Goal: Task Accomplishment & Management: Use online tool/utility

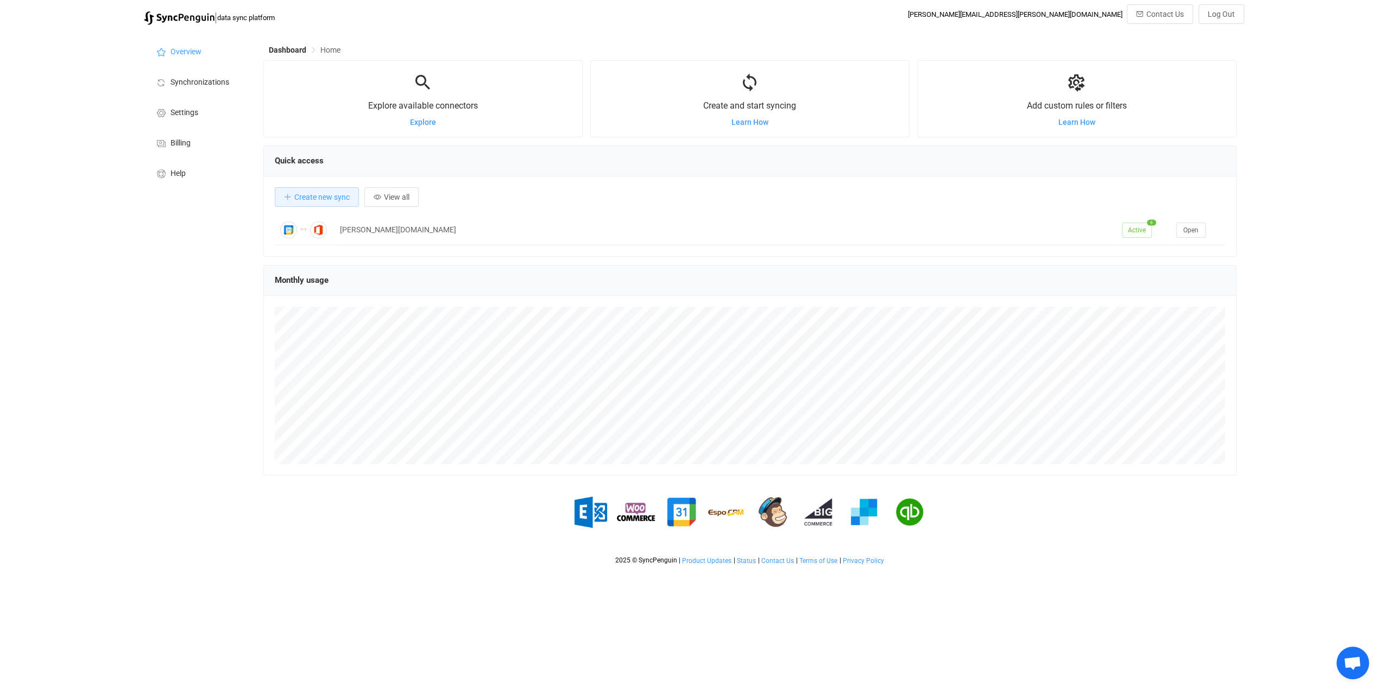
scroll to position [210, 973]
click at [189, 80] on span "Synchronizations" at bounding box center [200, 82] width 59 height 9
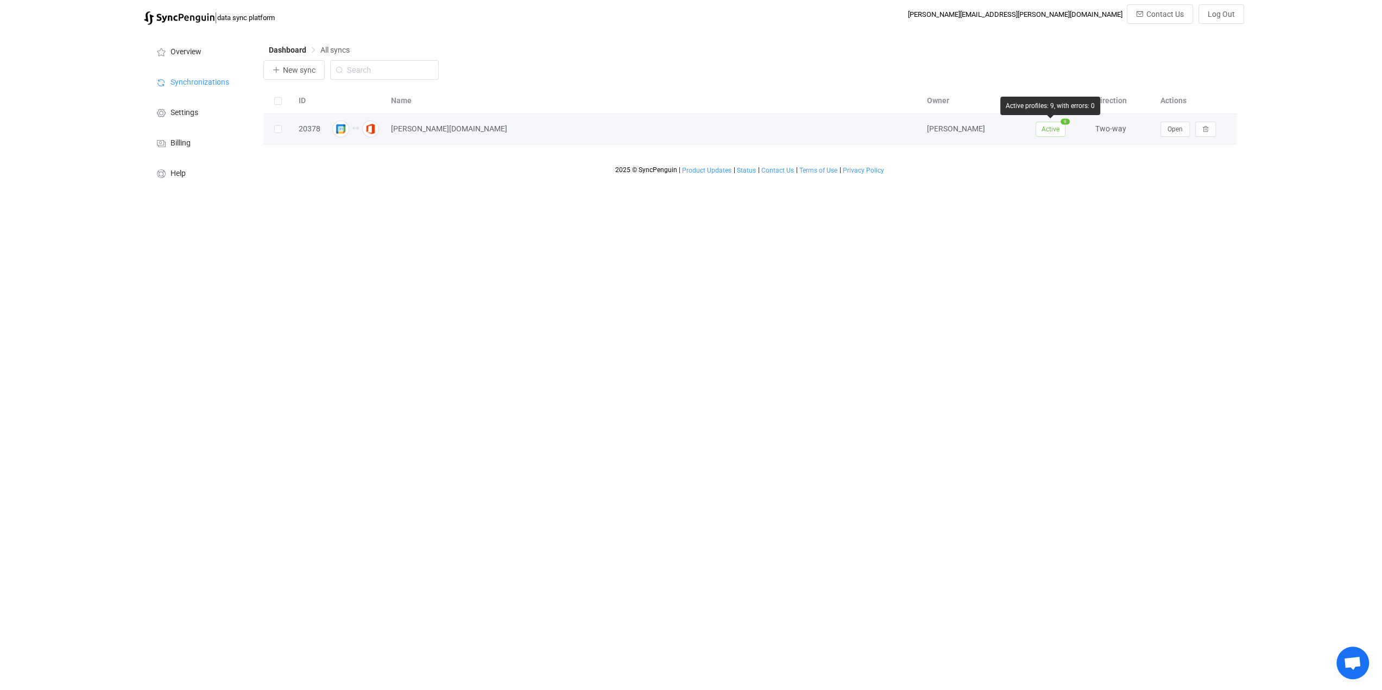
click at [1052, 133] on span "Active" at bounding box center [1051, 129] width 30 height 15
click at [1169, 129] on span "Open" at bounding box center [1175, 129] width 15 height 8
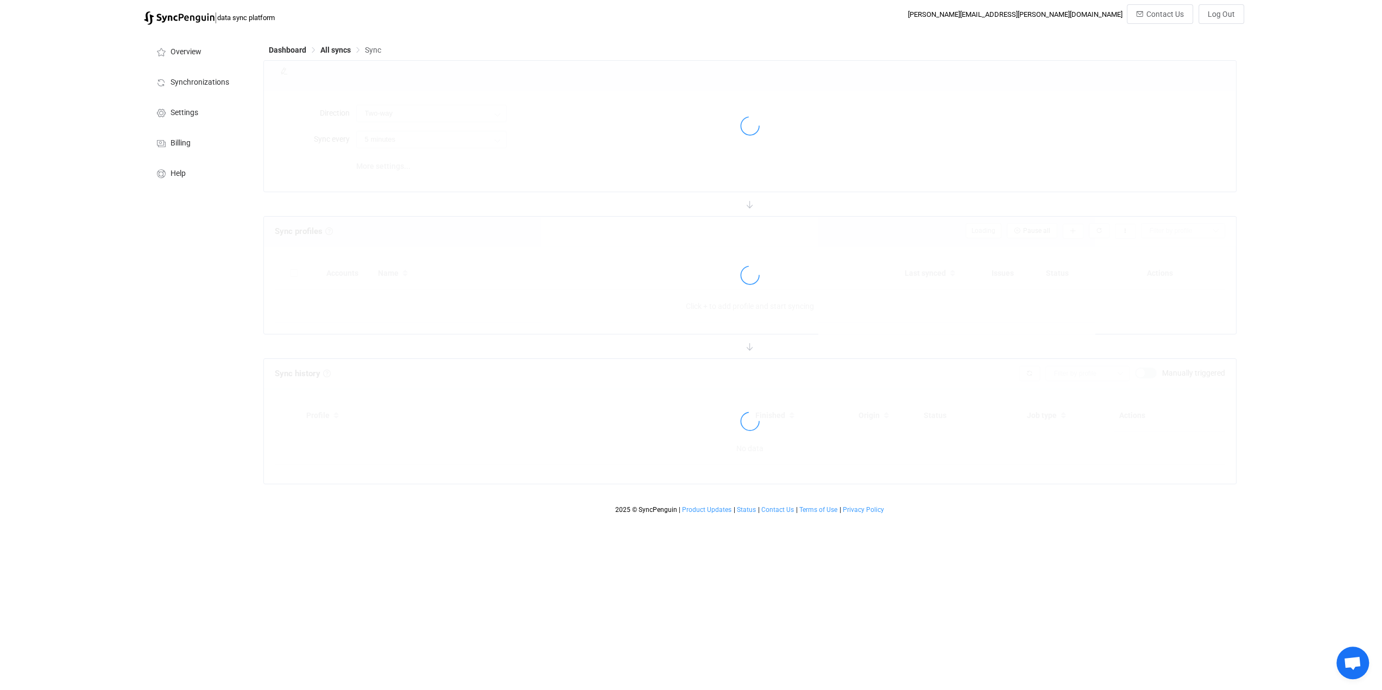
type input "10 minutes"
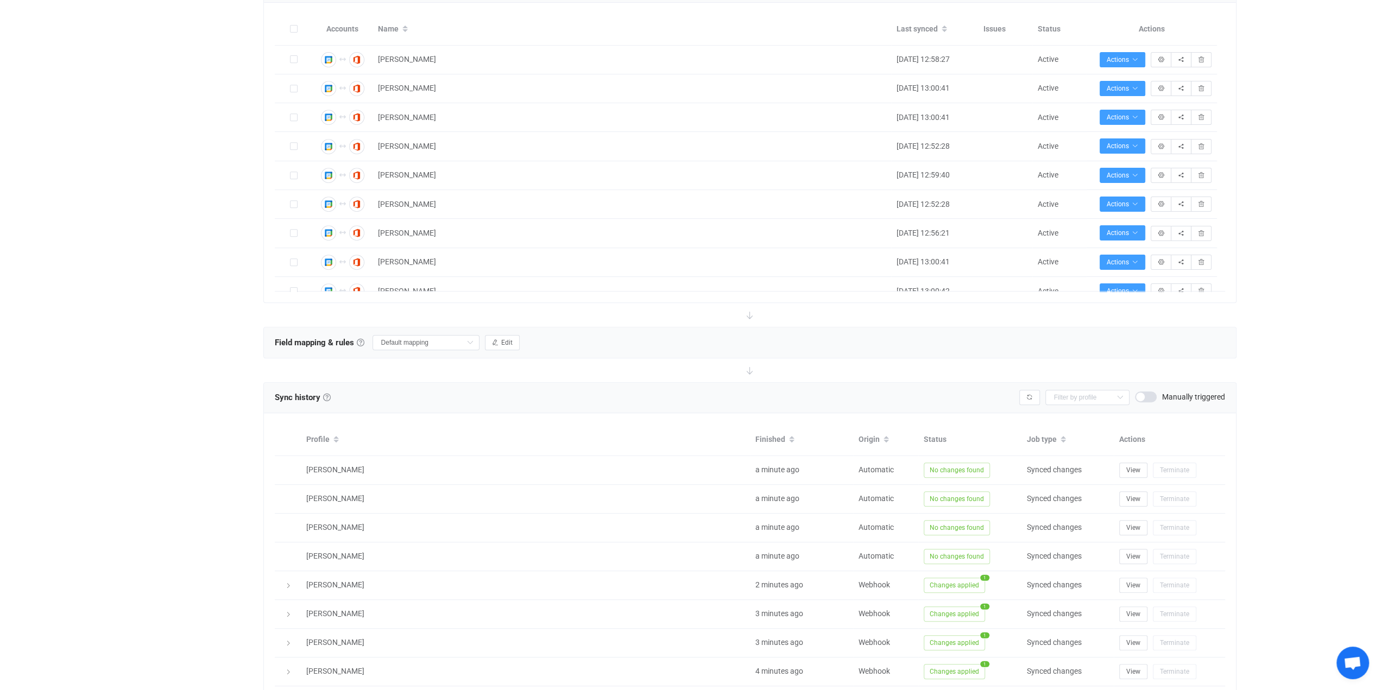
scroll to position [543, 0]
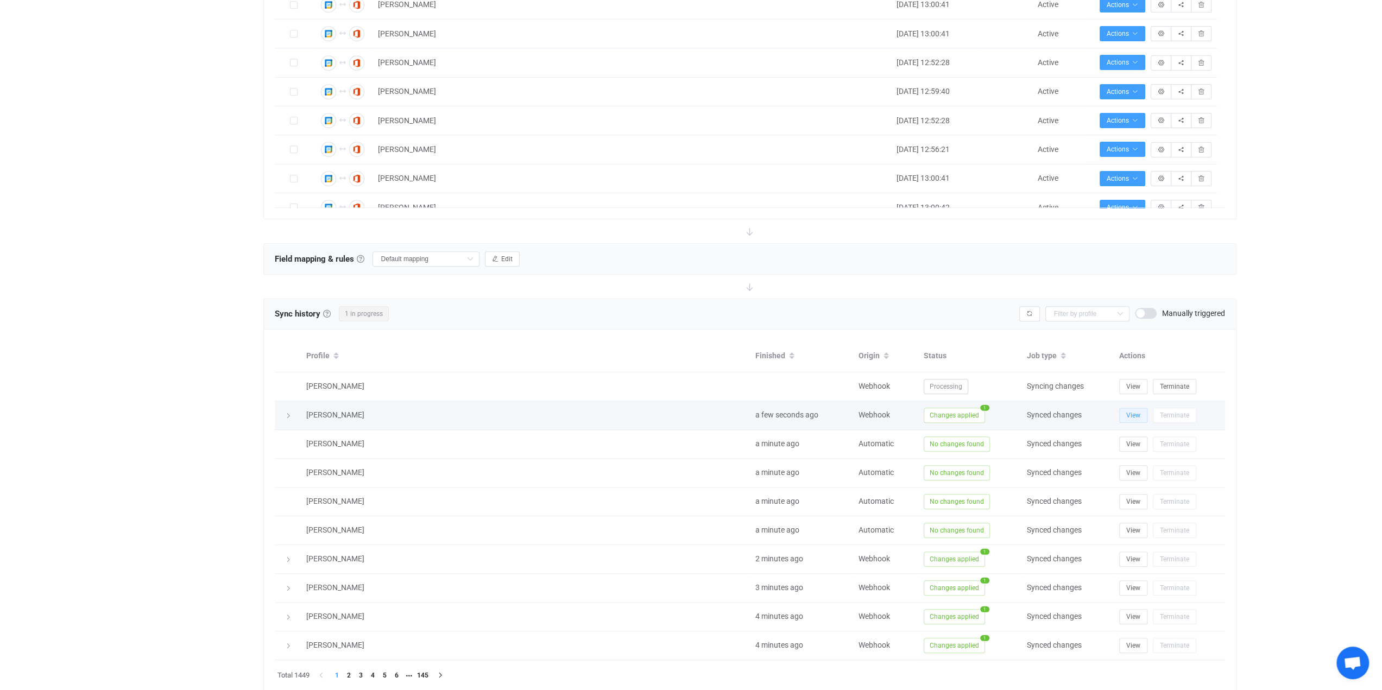
click at [1127, 415] on span "View" at bounding box center [1133, 416] width 14 height 8
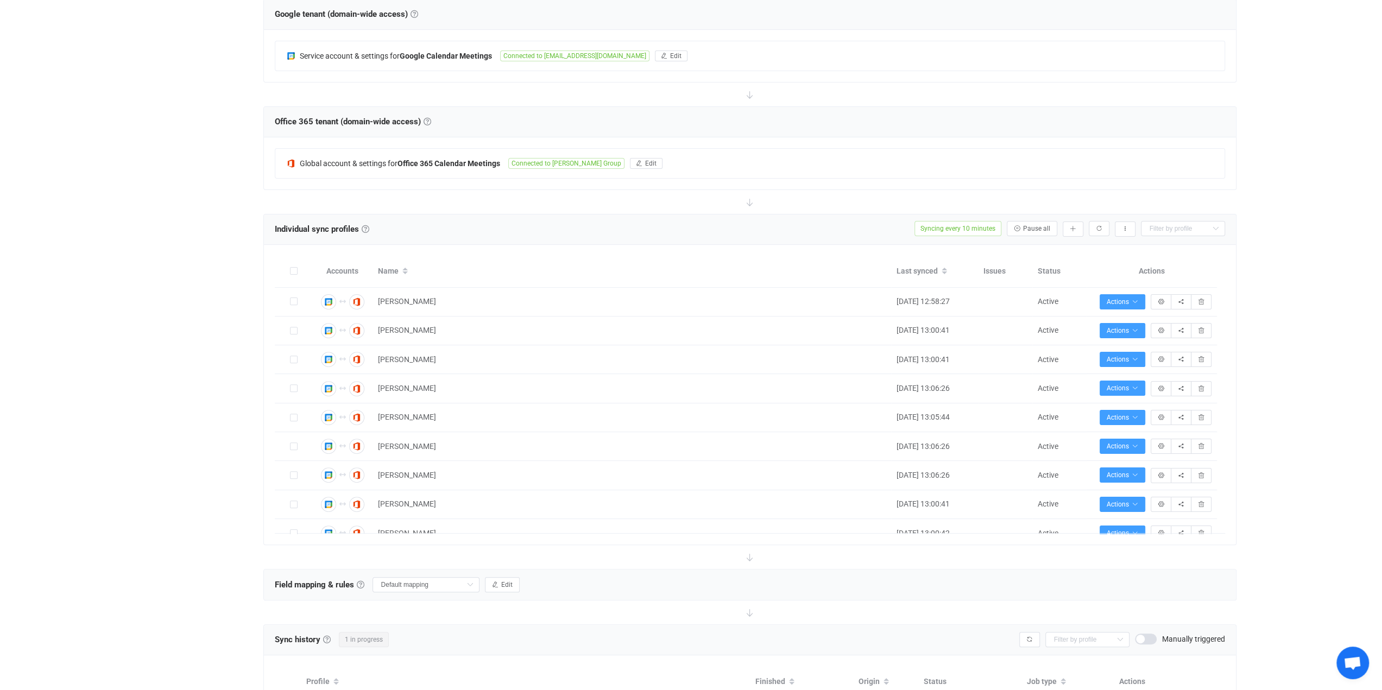
scroll to position [0, 0]
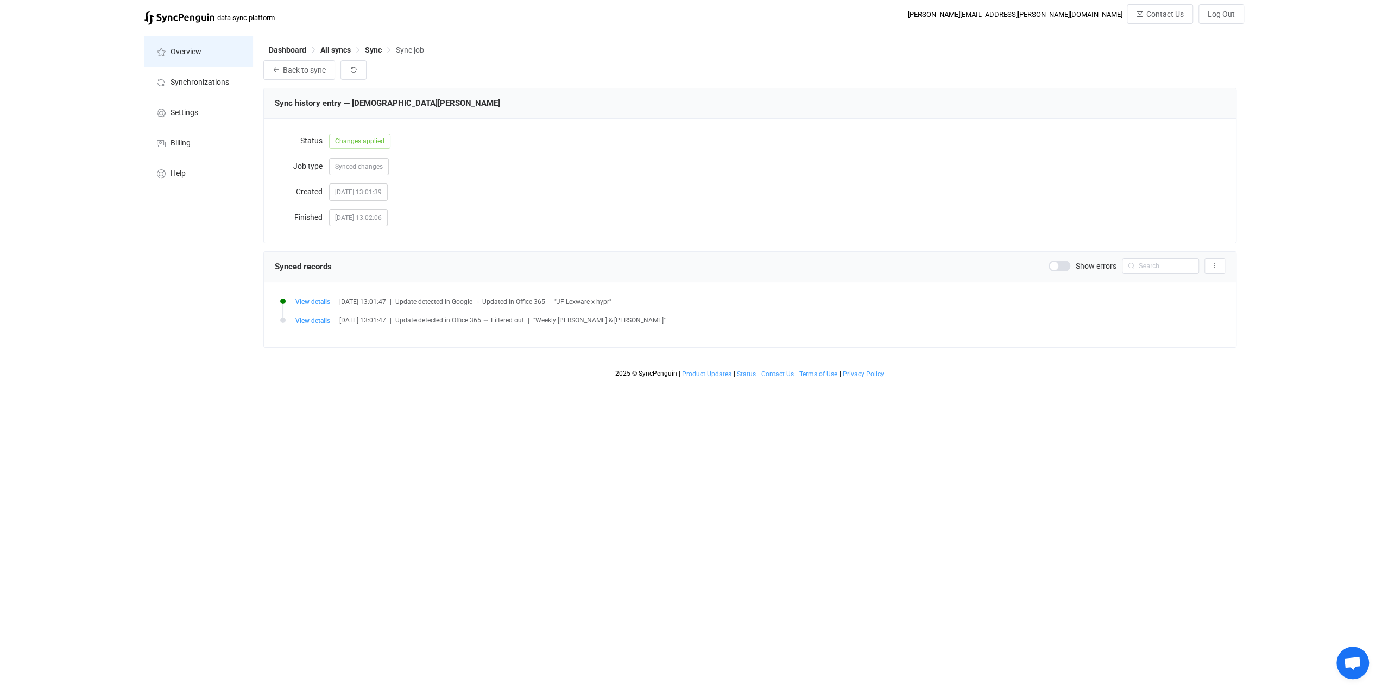
click at [197, 45] on li "Overview" at bounding box center [198, 51] width 109 height 30
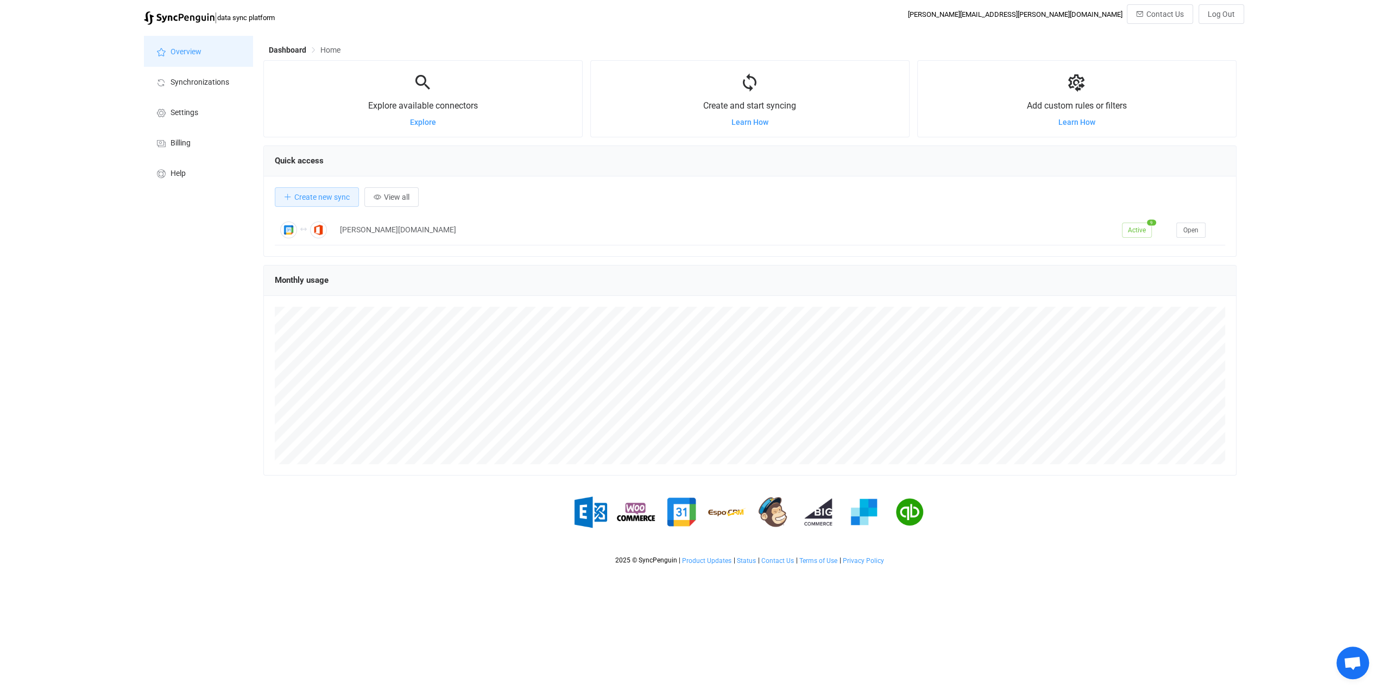
scroll to position [210, 973]
click at [397, 194] on span "View all" at bounding box center [397, 197] width 26 height 9
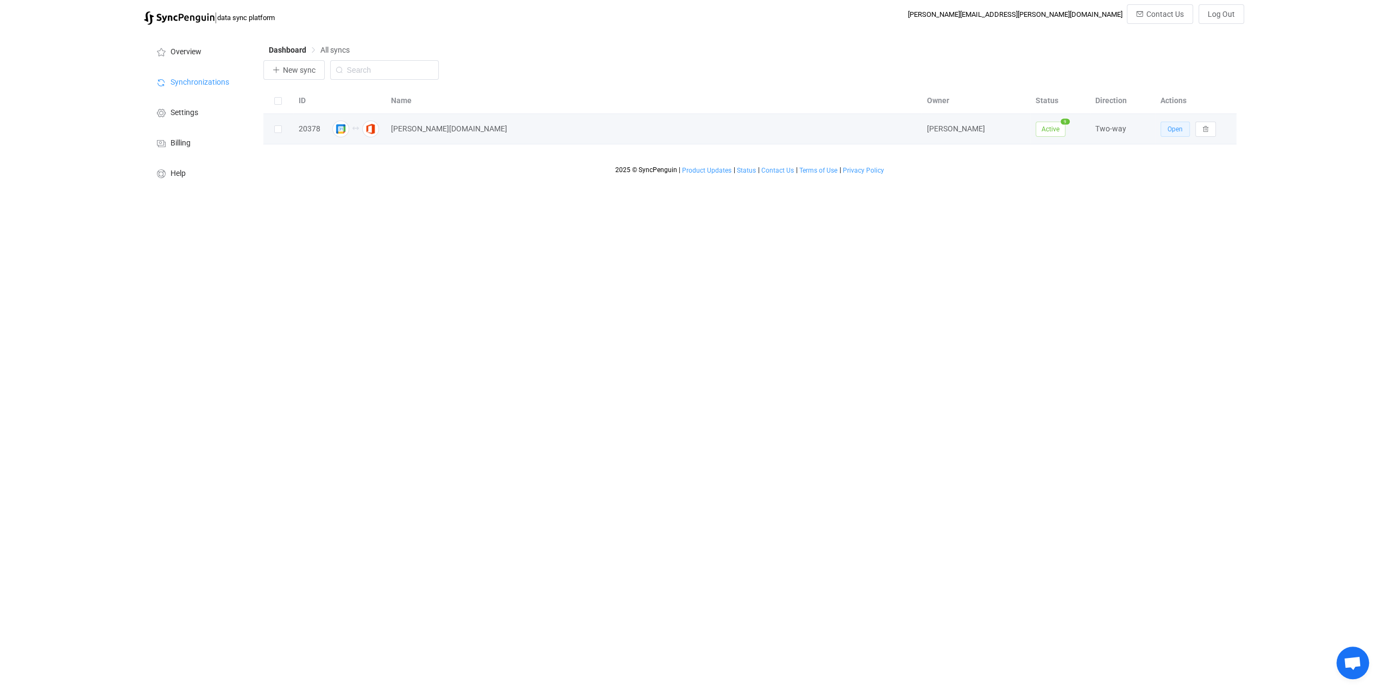
click at [1184, 134] on button "Open" at bounding box center [1174, 129] width 29 height 15
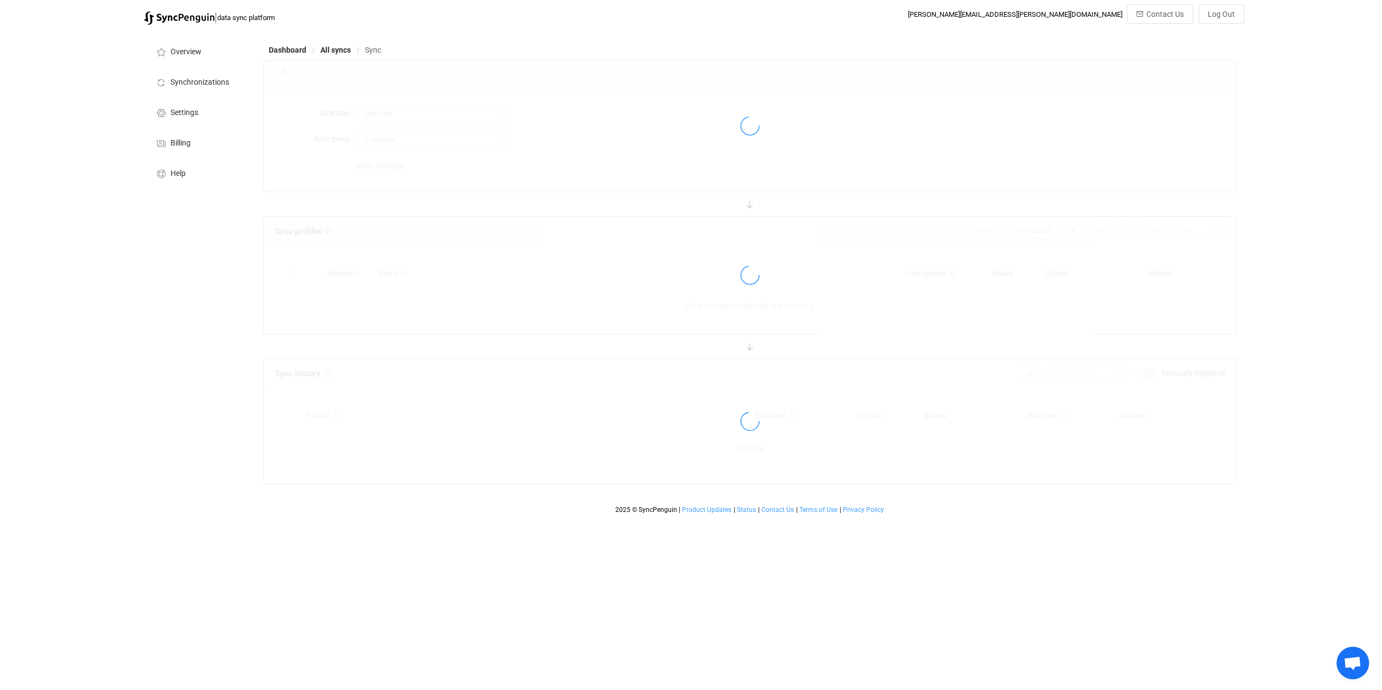
type input "10 minutes"
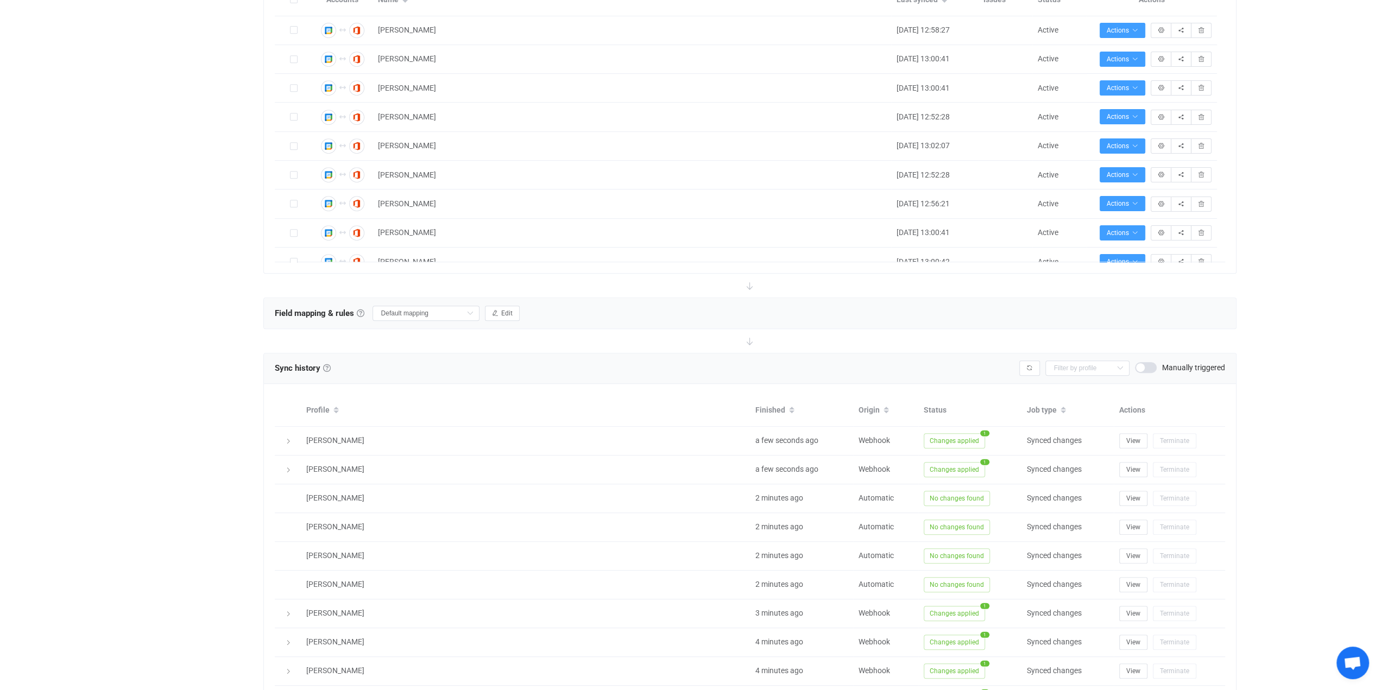
scroll to position [576, 0]
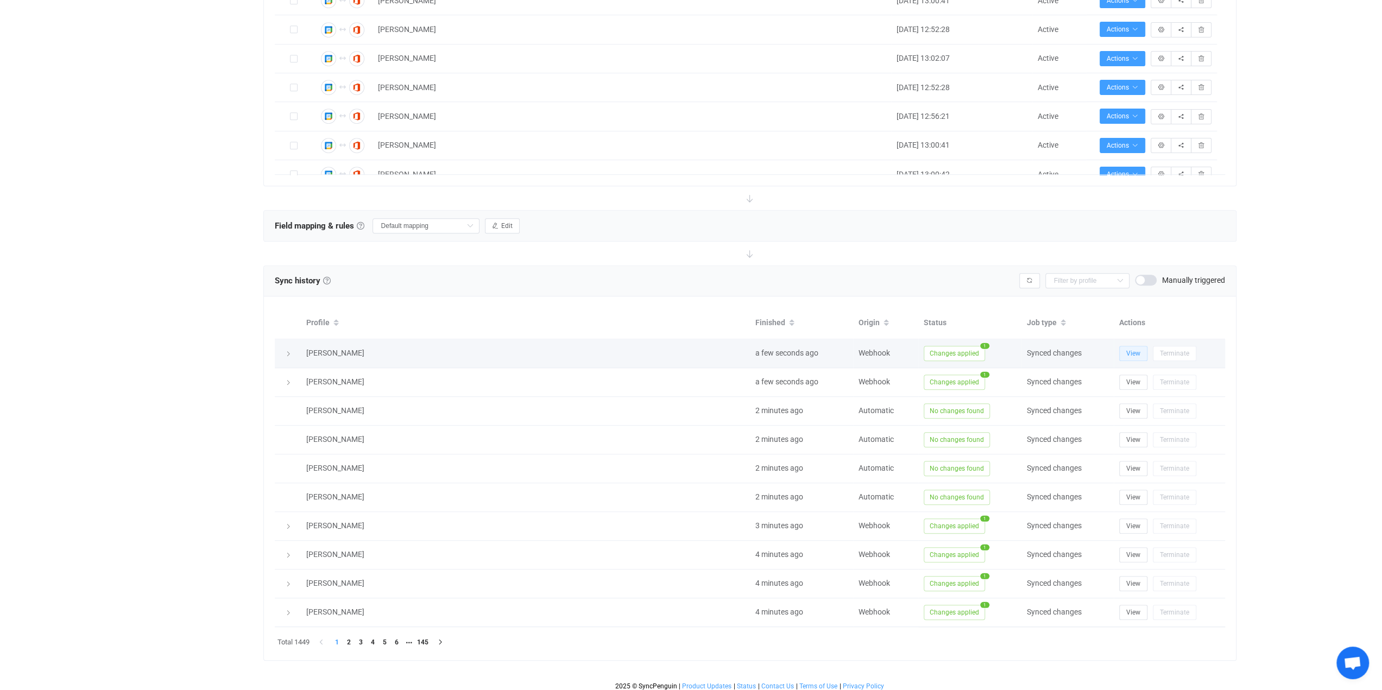
click at [1127, 351] on span "View" at bounding box center [1133, 354] width 14 height 8
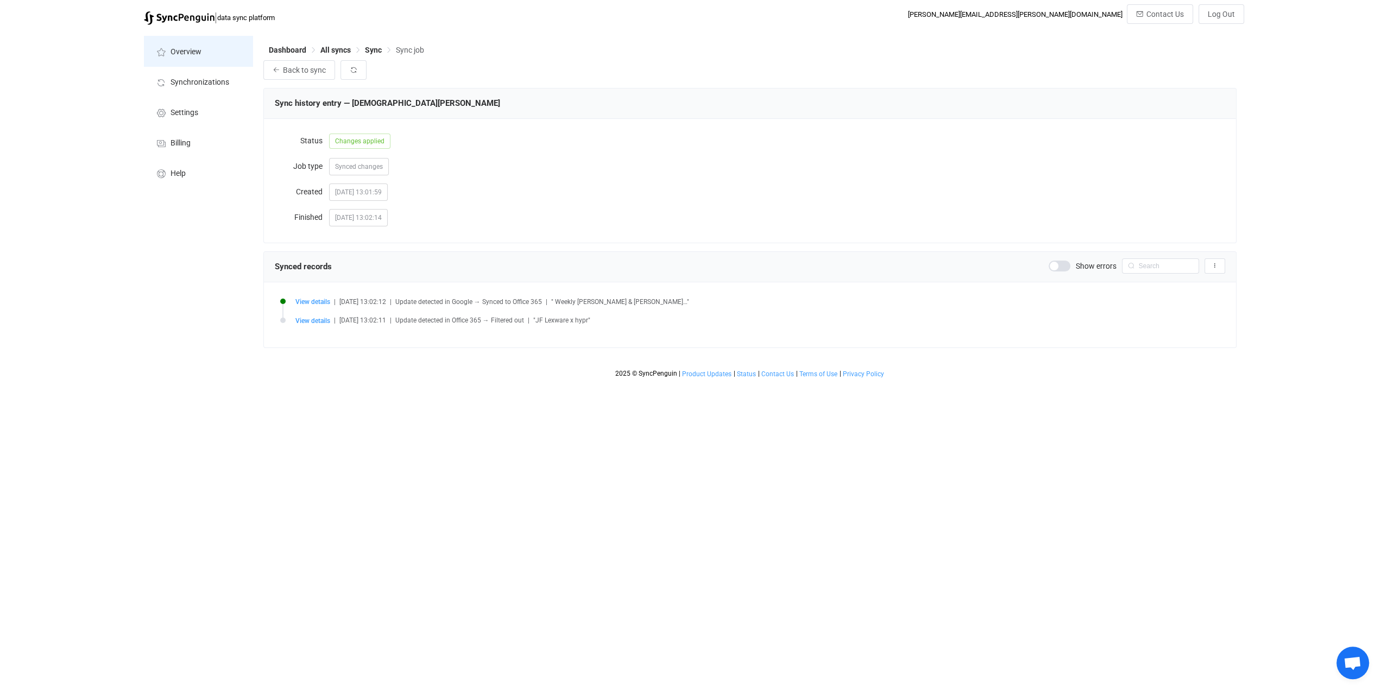
click at [172, 50] on span "Overview" at bounding box center [186, 52] width 31 height 9
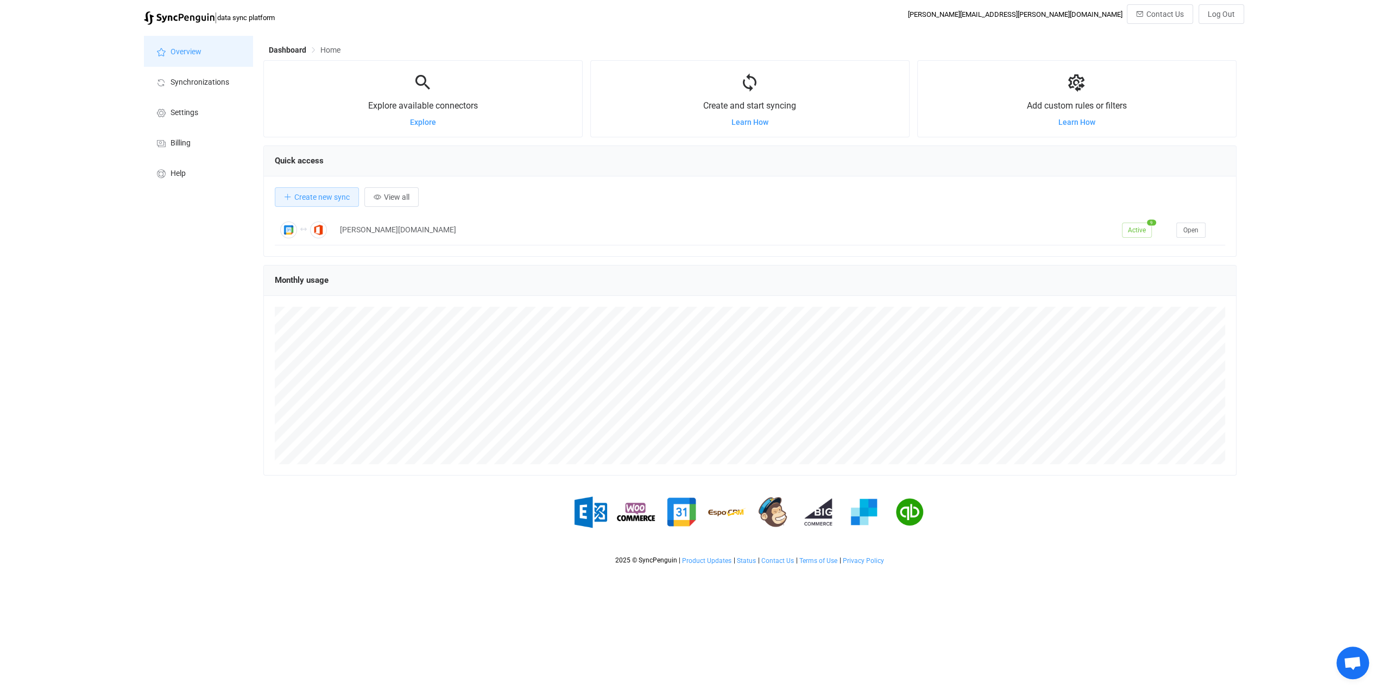
scroll to position [210, 973]
click at [179, 171] on span "Help" at bounding box center [178, 173] width 15 height 9
click at [324, 197] on span "Create new sync" at bounding box center [321, 197] width 55 height 9
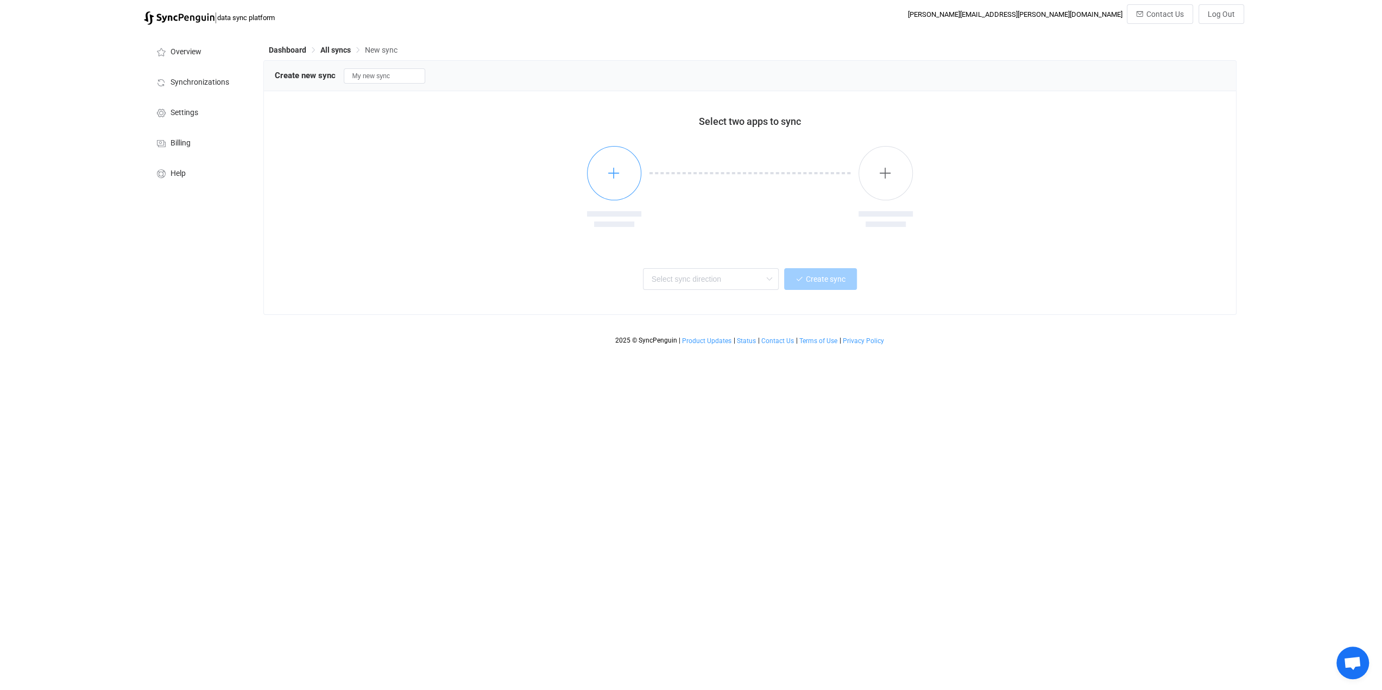
click at [610, 180] on icon "button" at bounding box center [614, 173] width 14 height 14
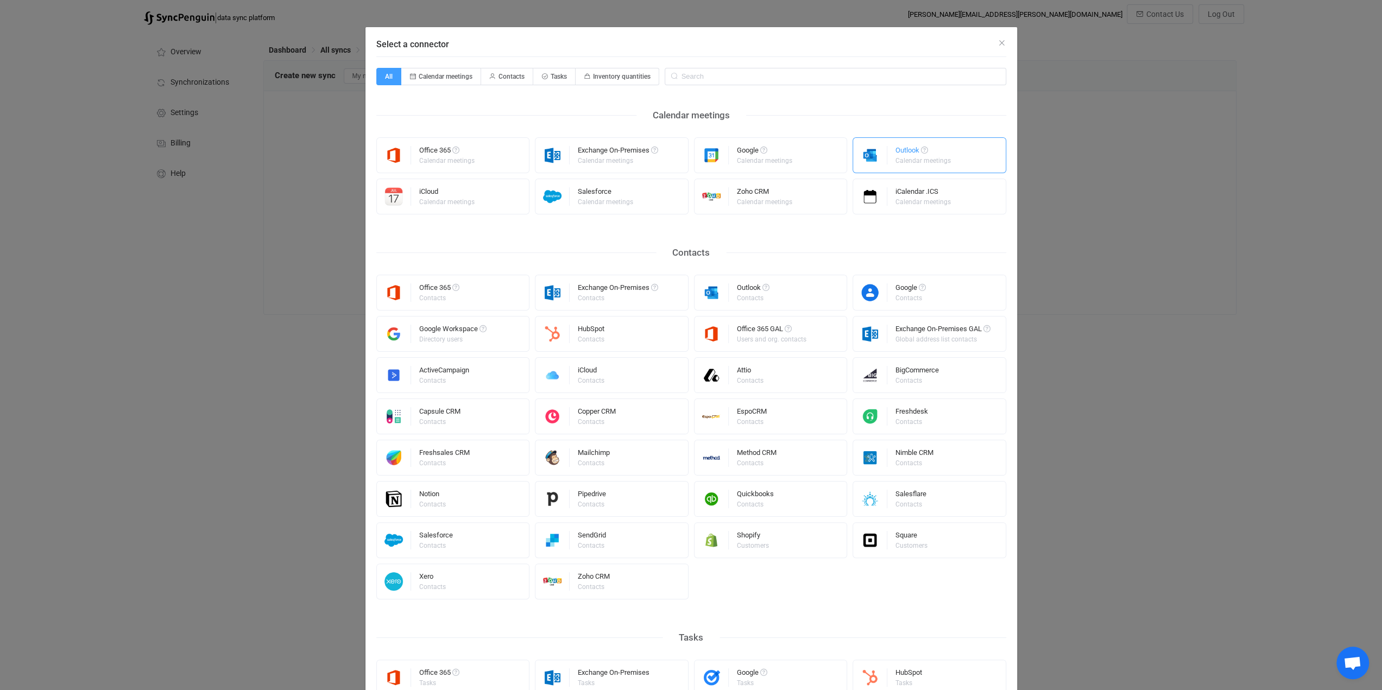
click at [868, 156] on img "Select a connector" at bounding box center [870, 155] width 34 height 18
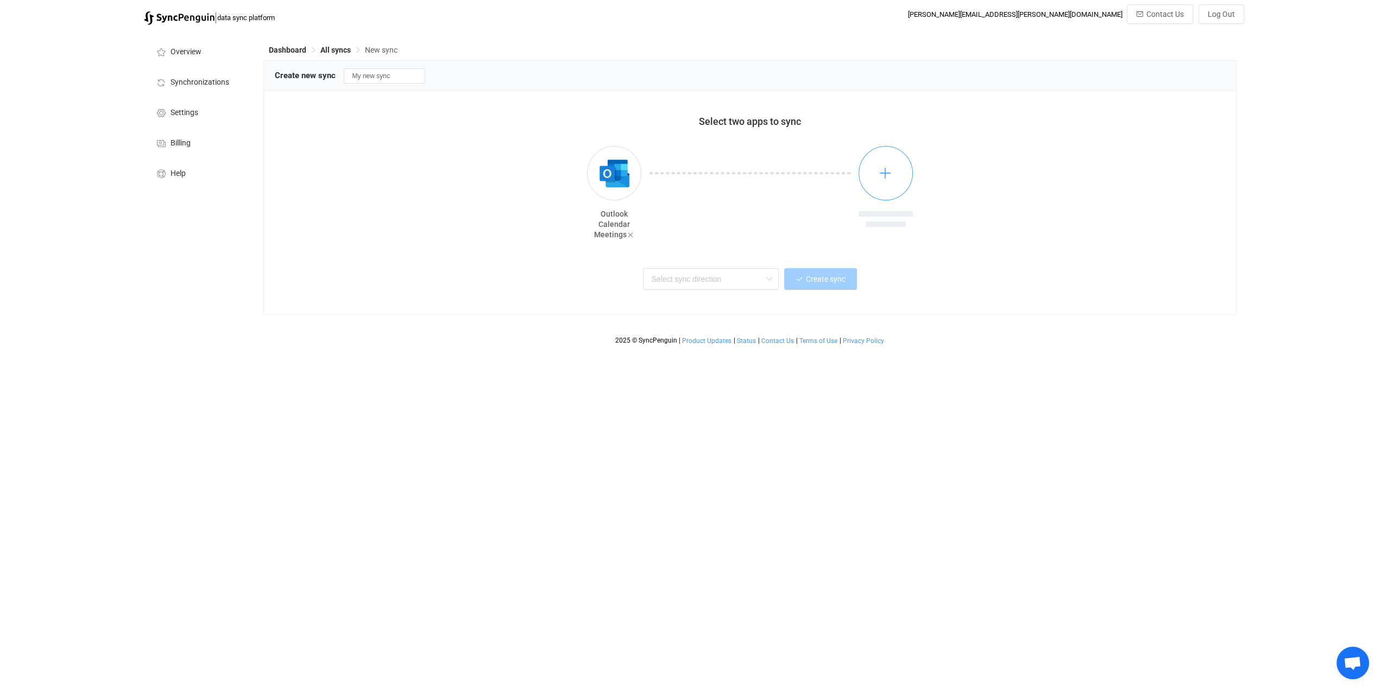
click at [893, 172] on button "button" at bounding box center [886, 173] width 54 height 54
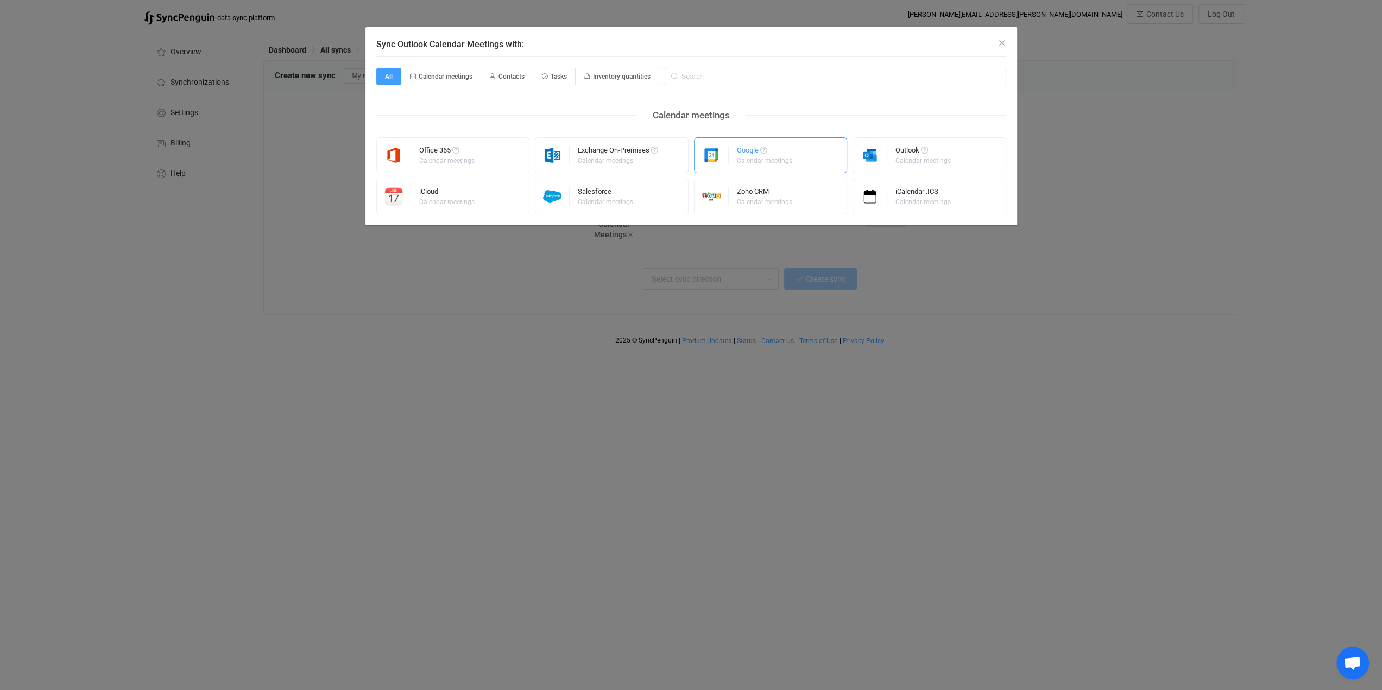
click at [733, 160] on div "Google Calendar meetings" at bounding box center [771, 155] width 154 height 36
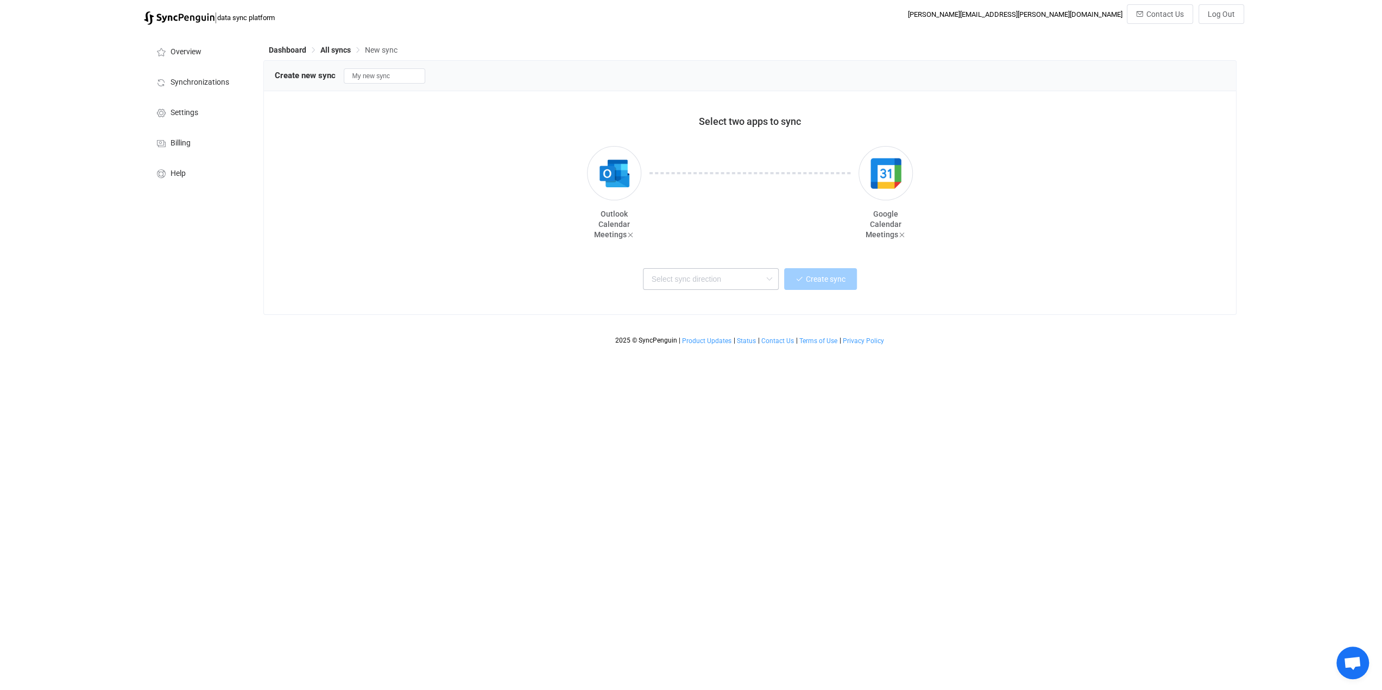
click at [766, 272] on icon at bounding box center [769, 279] width 14 height 22
click at [745, 319] on span "One or multiple two-way syncs" at bounding box center [701, 319] width 94 height 12
type input "Two-way"
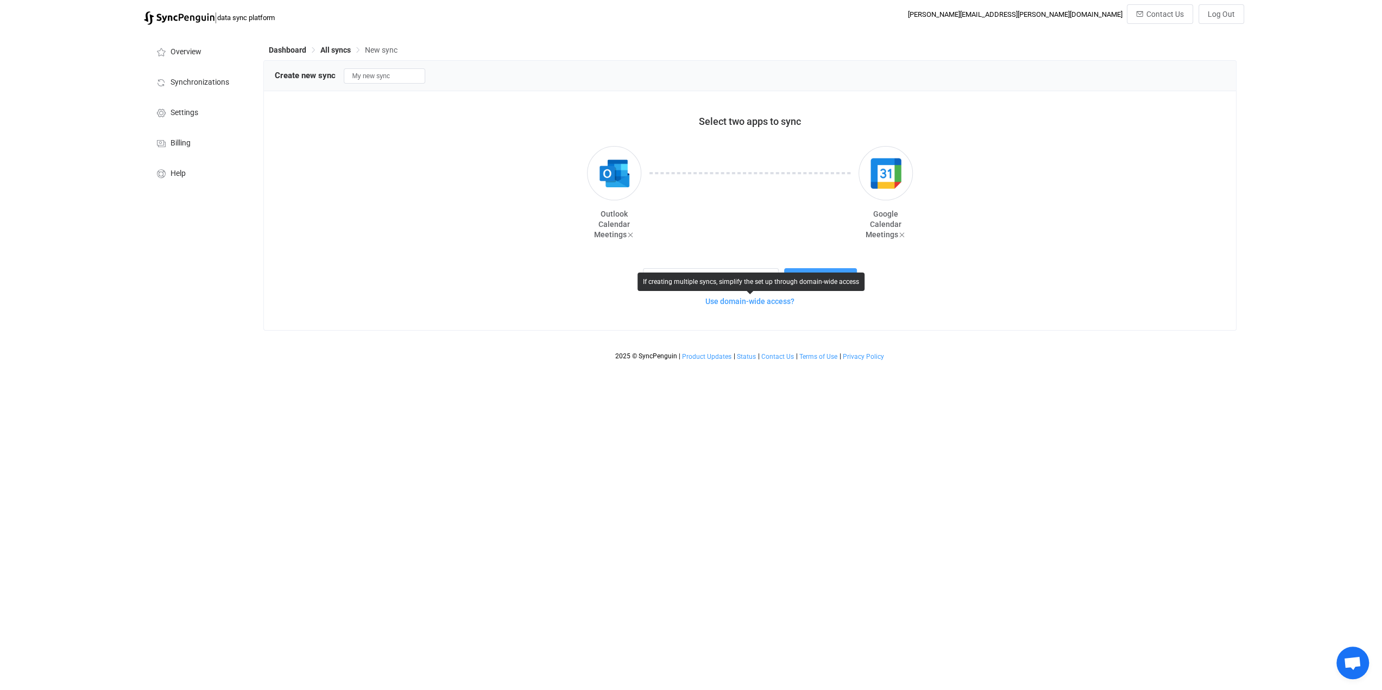
click at [774, 304] on span "Use domain-wide access?" at bounding box center [749, 301] width 89 height 9
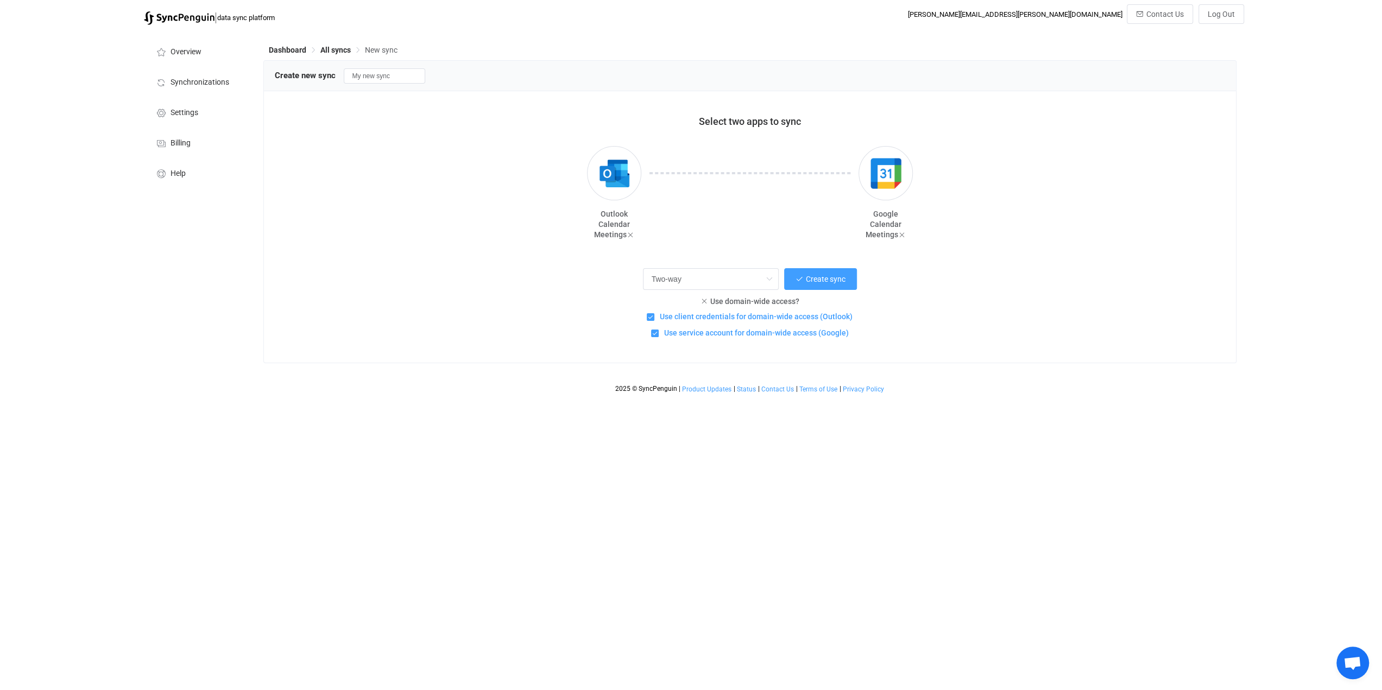
click at [803, 318] on span "Use client credentials for domain-wide access (Outlook)" at bounding box center [753, 317] width 198 height 10
click at [654, 313] on input "Use client credentials for domain-wide access (Outlook)" at bounding box center [654, 313] width 0 height 0
click at [803, 318] on span "Use client credentials for domain-wide access (Outlook)" at bounding box center [753, 317] width 198 height 10
click at [654, 313] on input "Use client credentials for domain-wide access (Outlook)" at bounding box center [654, 313] width 0 height 0
